Goal: Find contact information: Find contact information

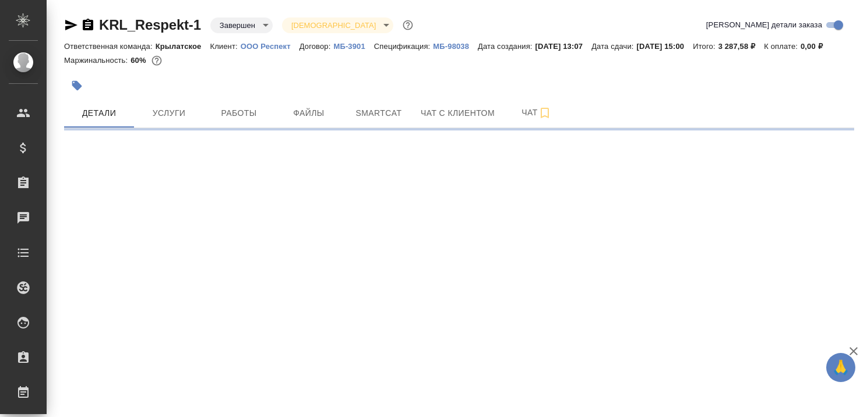
select select "RU"
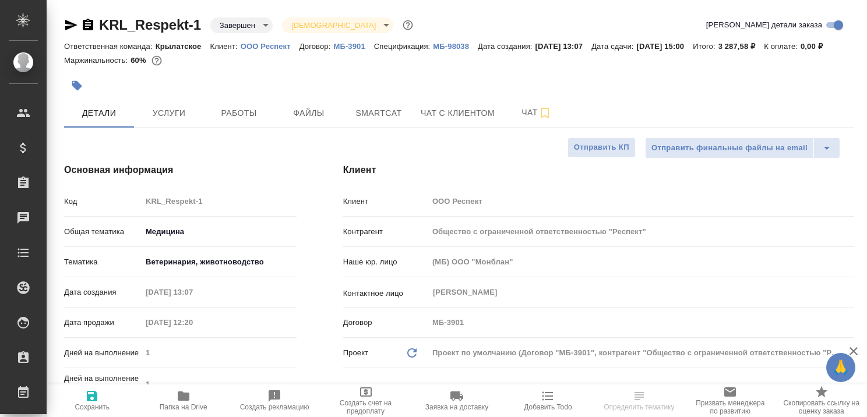
type textarea "x"
type input "Белякова Юлия"
type input "Касаткина Александра"
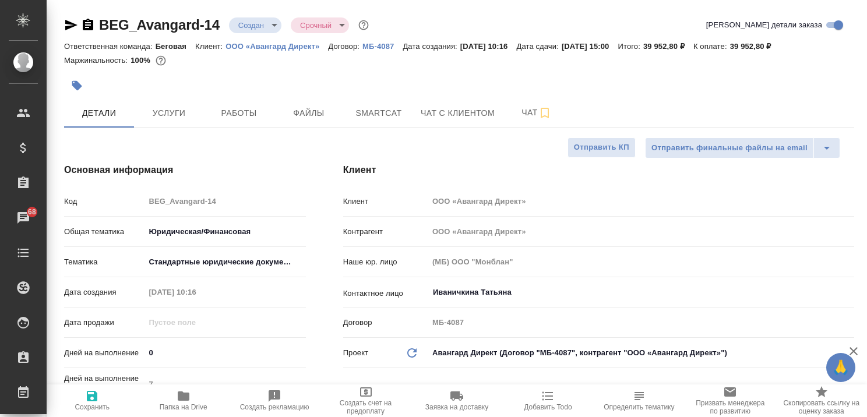
select select "RU"
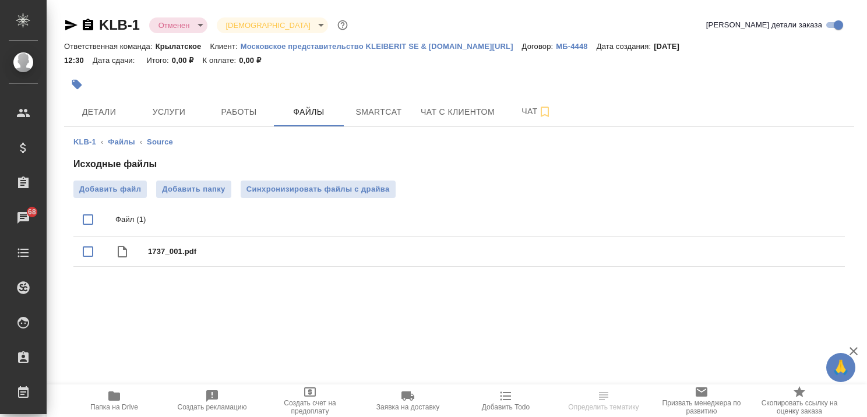
click at [342, 43] on p "Московское представительство KLEIBERIT SE & Сo.KG" at bounding box center [381, 46] width 281 height 9
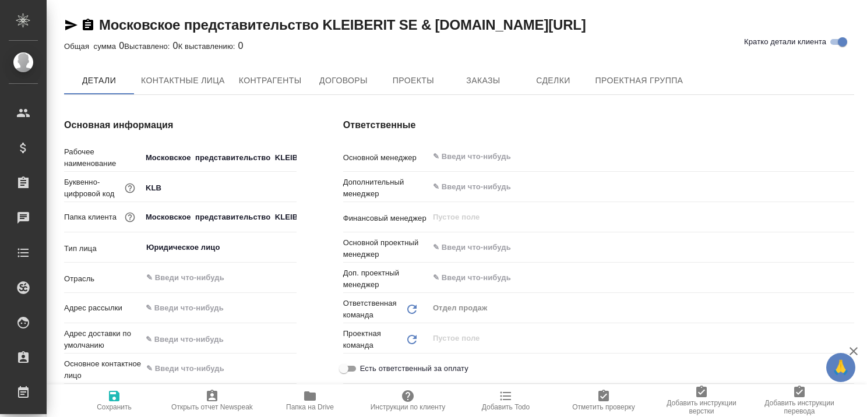
type textarea "x"
click at [193, 74] on span "Контактные лица" at bounding box center [183, 81] width 84 height 15
type textarea "x"
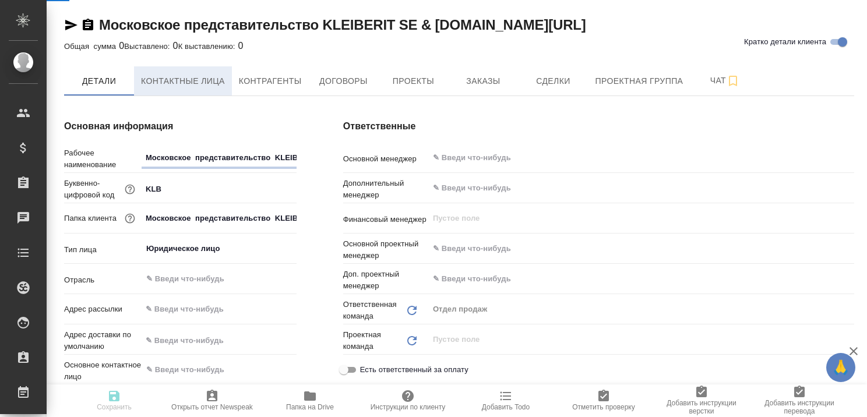
type textarea "x"
select select "RU"
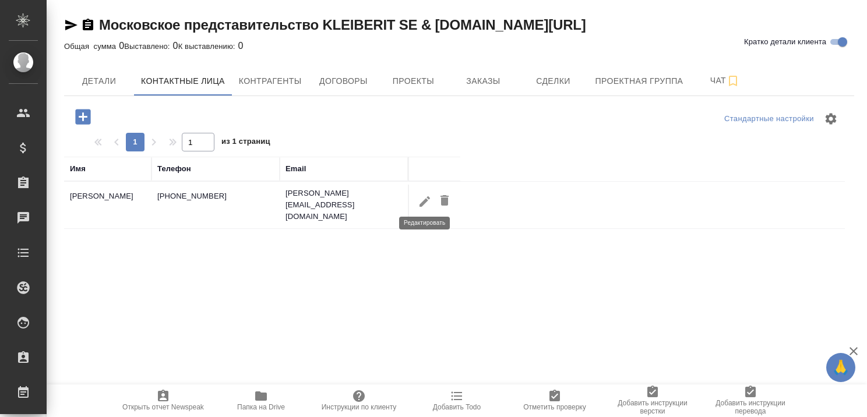
click at [426, 196] on icon "button" at bounding box center [424, 201] width 10 height 10
type input "Екатерина"
type input "Власова"
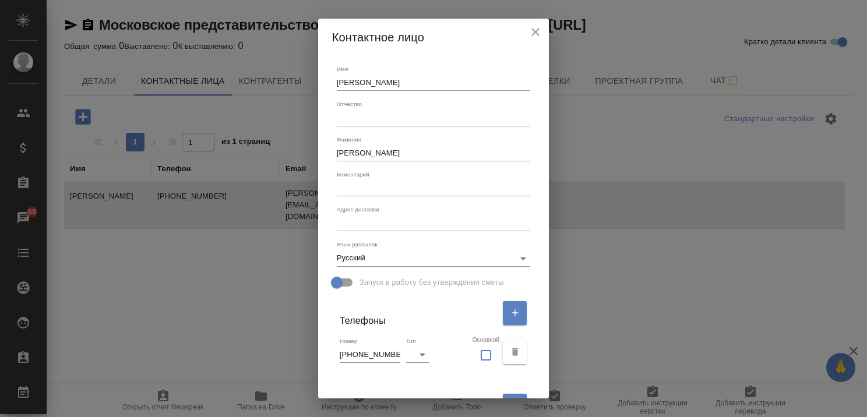
scroll to position [213, 0]
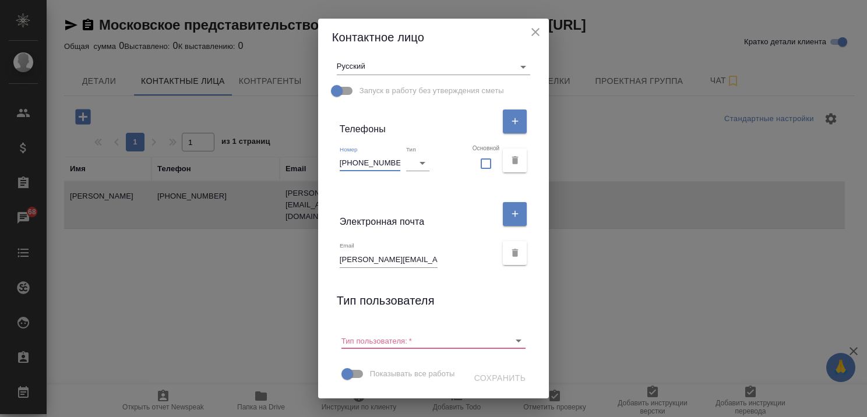
drag, startPoint x: 389, startPoint y: 137, endPoint x: 328, endPoint y: 144, distance: 61.0
click at [328, 144] on div "Имя Екатерина Отчество Фамилия Власова Коментарий x Адрес доставки x Язык рассы…" at bounding box center [433, 227] width 231 height 342
drag, startPoint x: 340, startPoint y: 238, endPoint x: 433, endPoint y: 242, distance: 93.3
click at [433, 242] on div "Email Ekaterina.Vlasova@kleiberit.com" at bounding box center [418, 255] width 157 height 26
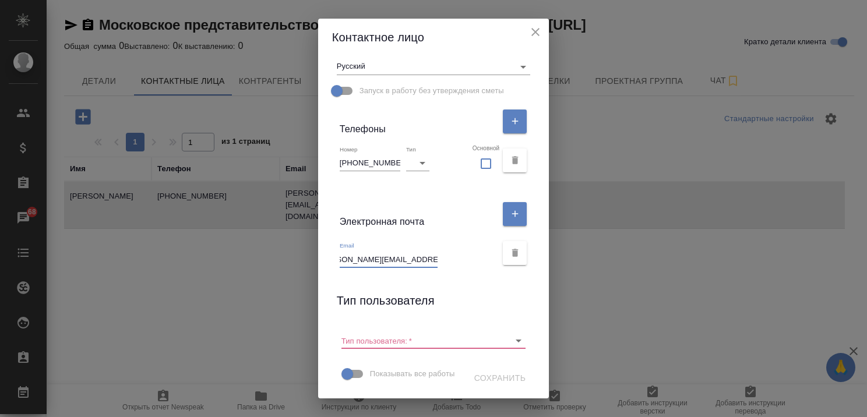
scroll to position [0, 0]
click at [533, 31] on icon "close" at bounding box center [535, 32] width 14 height 14
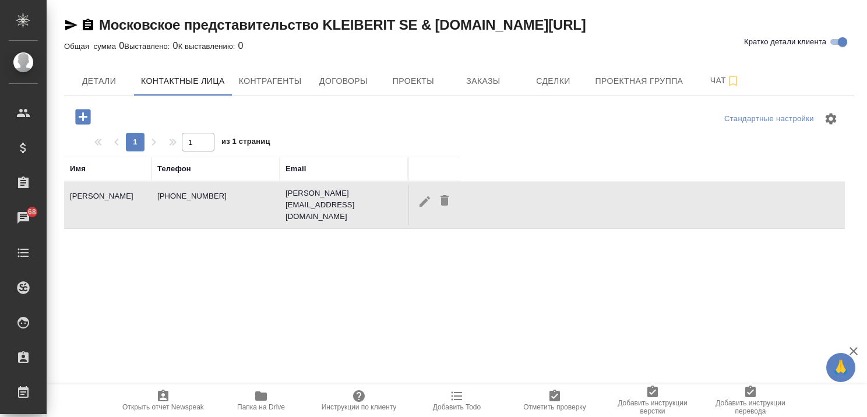
click at [184, 22] on link "Московское представительство KLEIBERIT SE & Сo.KG" at bounding box center [342, 25] width 487 height 16
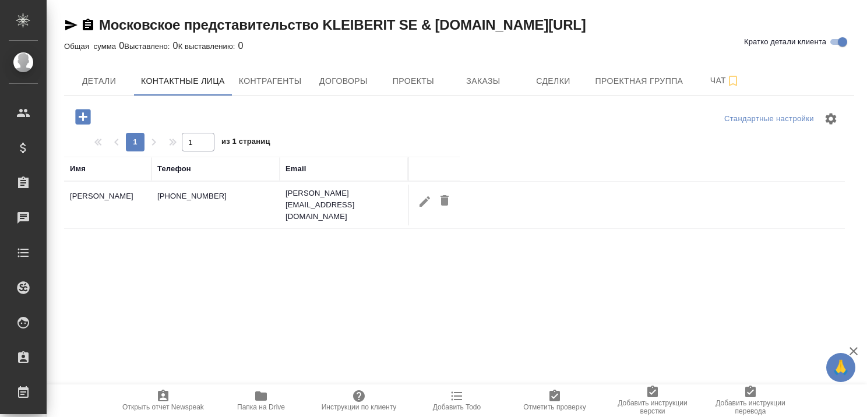
select select "RU"
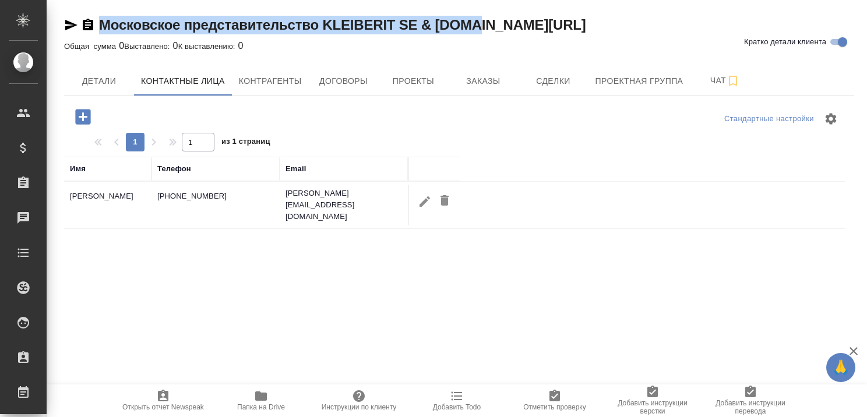
drag, startPoint x: 98, startPoint y: 23, endPoint x: 501, endPoint y: 21, distance: 403.0
click at [501, 21] on div "Московское представительство KLEIBERIT SE & Сo.KG Кратко детали клиента" at bounding box center [459, 25] width 790 height 19
copy link "Московское представительство KLEIBERIT SE & Сo.KG"
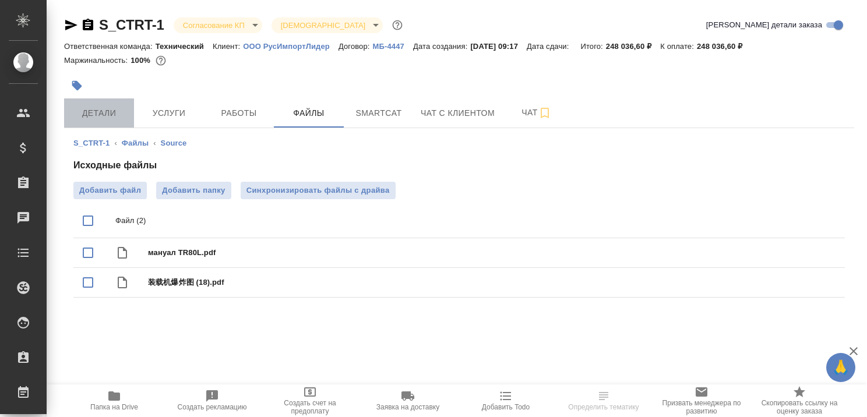
click at [103, 113] on span "Детали" at bounding box center [99, 113] width 56 height 15
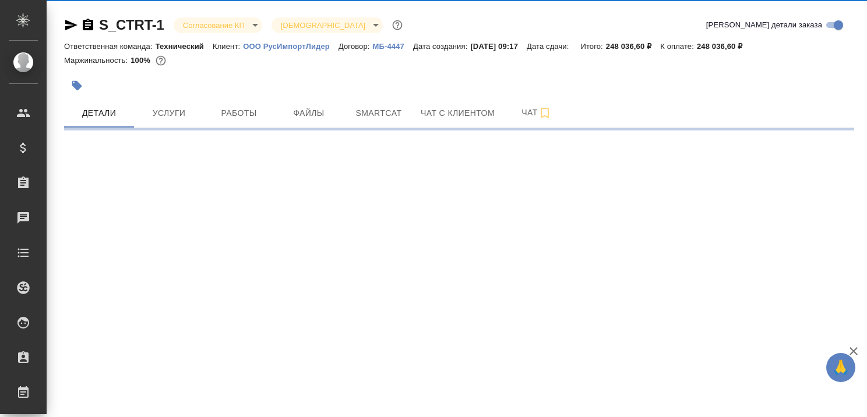
click at [304, 45] on p "ООО РусИмпортЛидер" at bounding box center [291, 46] width 96 height 9
select select "RU"
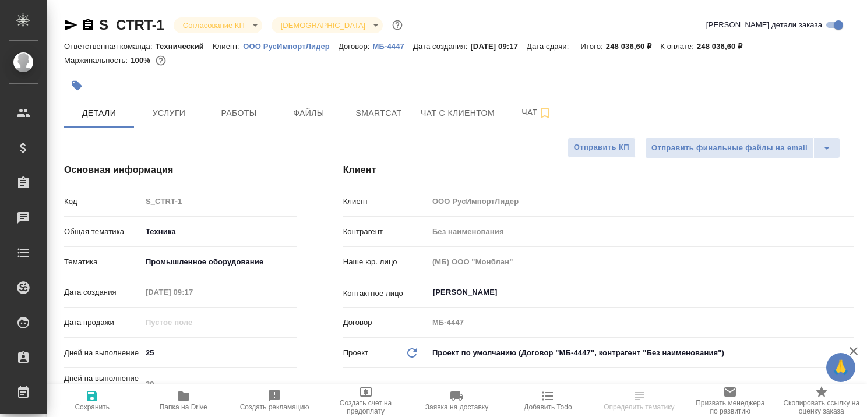
type textarea "x"
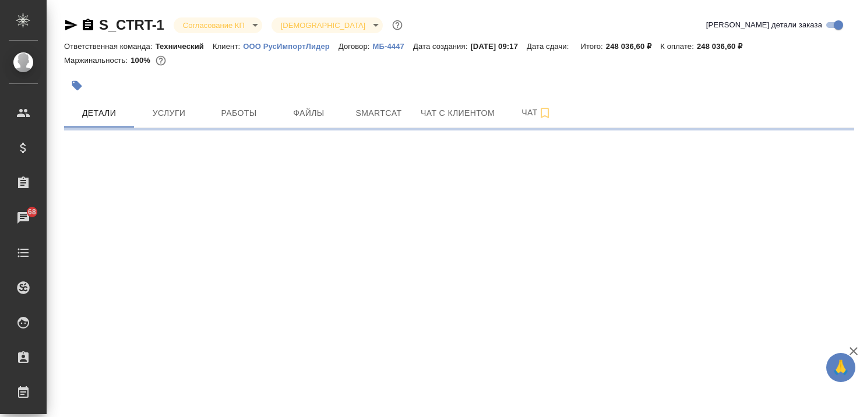
select select "RU"
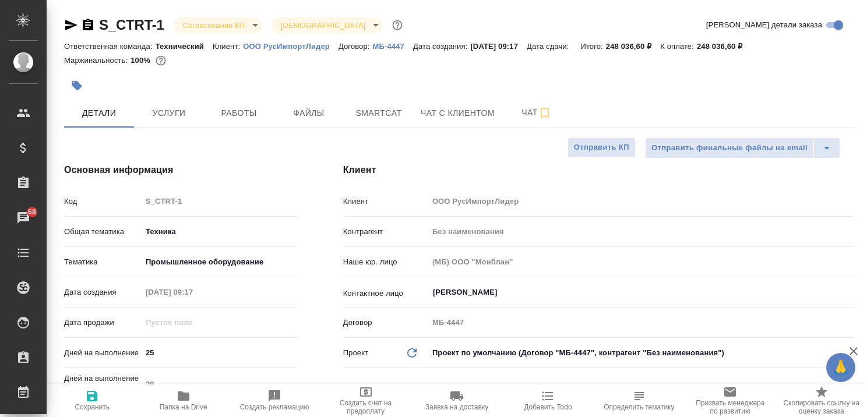
type textarea "x"
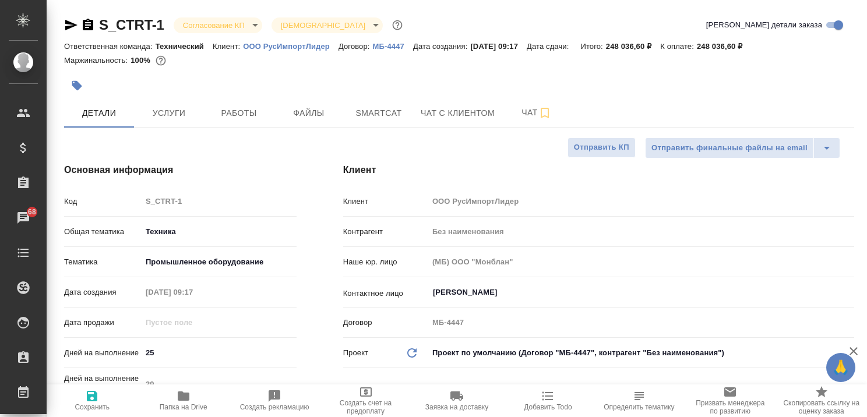
type textarea "x"
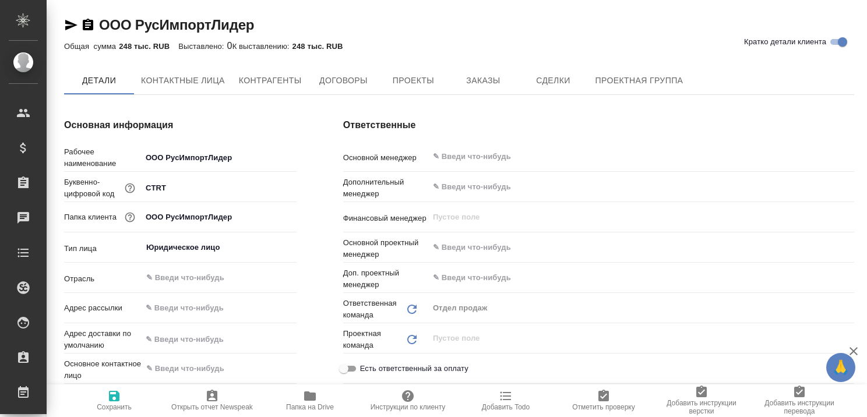
type textarea "x"
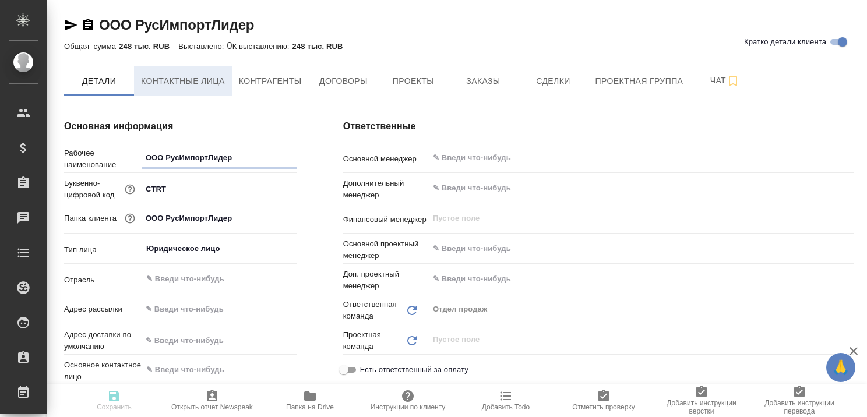
type textarea "x"
click at [186, 84] on span "Контактные лица" at bounding box center [183, 81] width 84 height 15
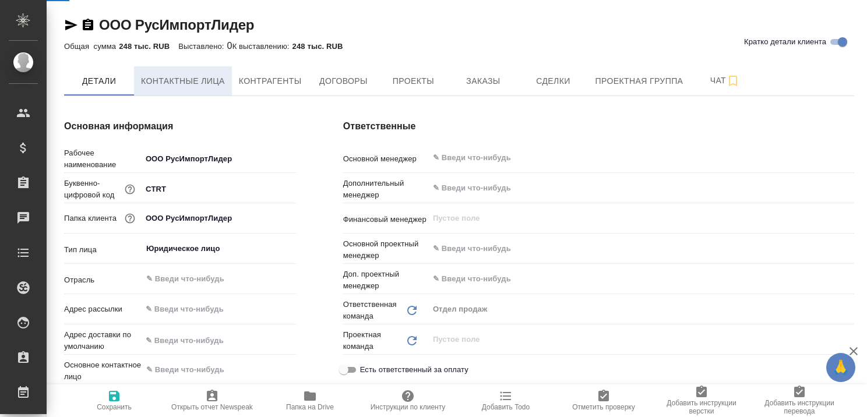
select select "RU"
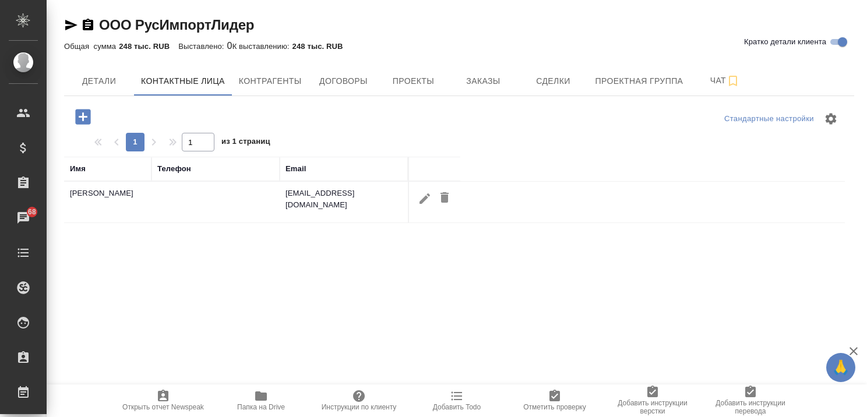
click at [419, 200] on icon "button" at bounding box center [425, 199] width 14 height 14
type input "[PERSON_NAME]"
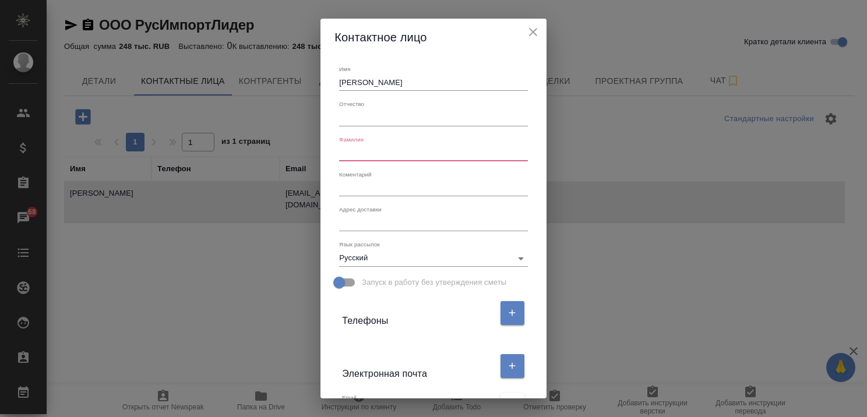
scroll to position [174, 0]
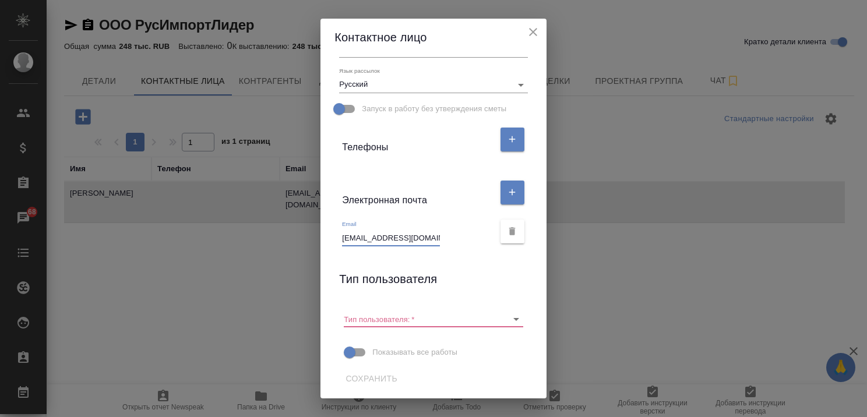
drag, startPoint x: 337, startPoint y: 236, endPoint x: 436, endPoint y: 238, distance: 98.4
click at [436, 238] on div "Email [EMAIL_ADDRESS][DOMAIN_NAME]" at bounding box center [417, 233] width 151 height 26
paste input "e.smirnova@centr-to.ru"
type input "e.smirnova@centr-to.ru"
drag, startPoint x: 338, startPoint y: 238, endPoint x: 436, endPoint y: 239, distance: 98.4
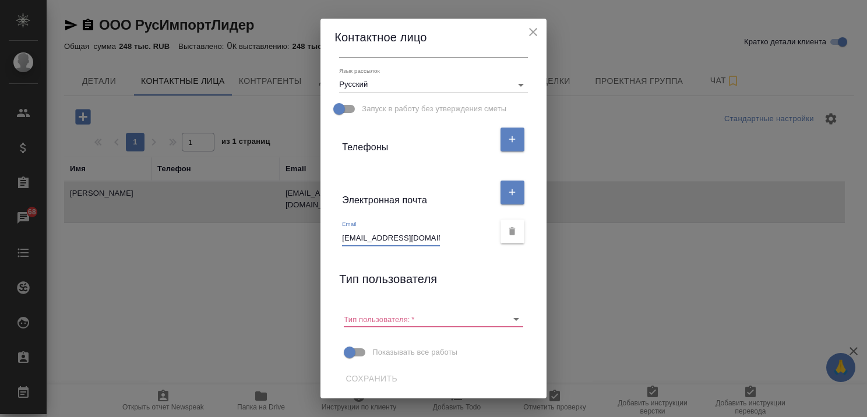
click at [436, 239] on div "Email e.smirnova@centr-to.ru" at bounding box center [417, 233] width 151 height 26
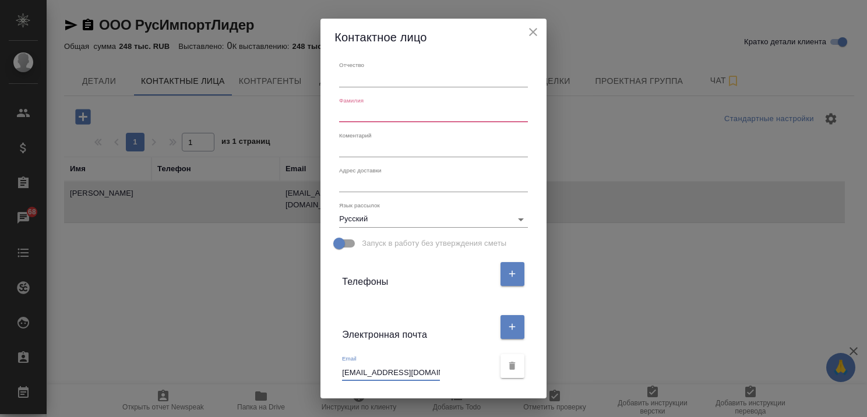
scroll to position [0, 0]
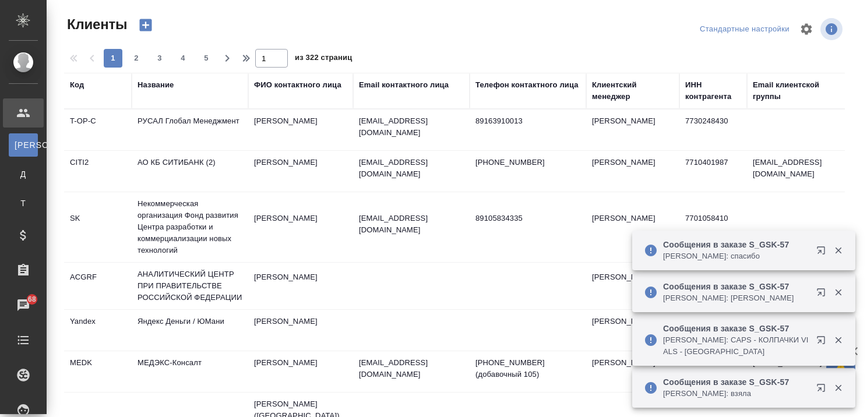
select select "RU"
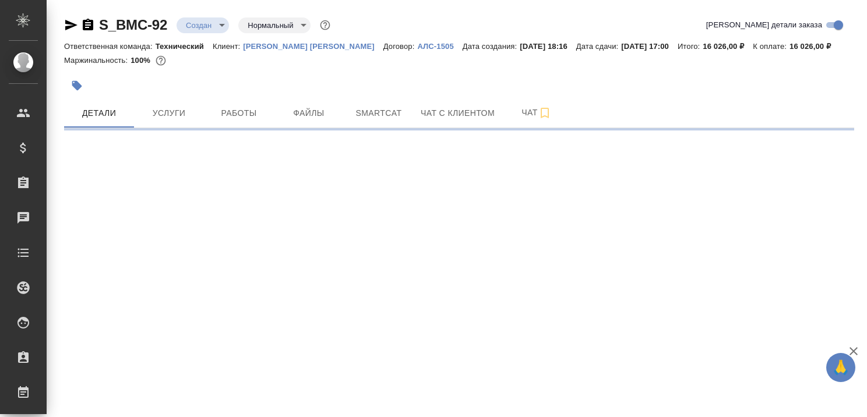
select select "RU"
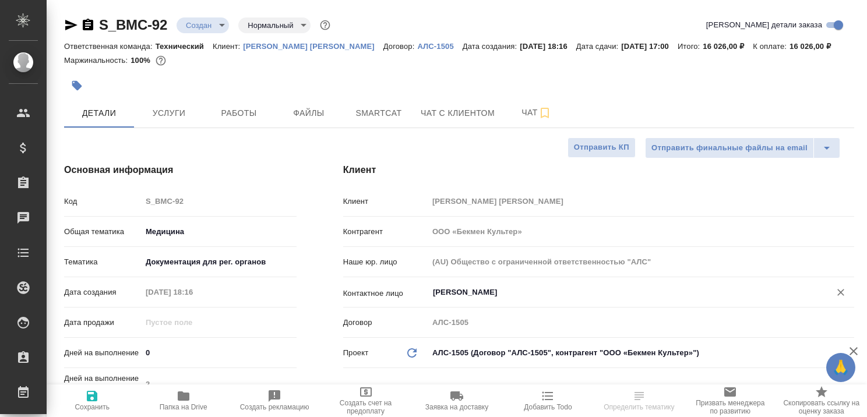
type textarea "x"
